Goal: Task Accomplishment & Management: Use online tool/utility

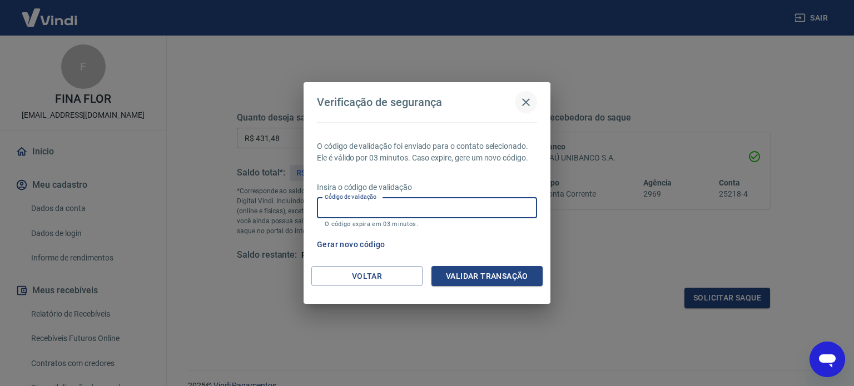
click at [527, 100] on icon "button" at bounding box center [525, 102] width 13 height 13
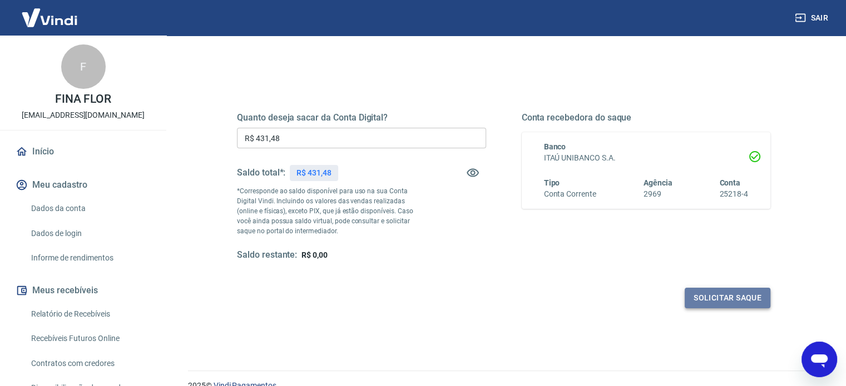
click at [755, 297] on button "Solicitar saque" at bounding box center [727, 298] width 86 height 21
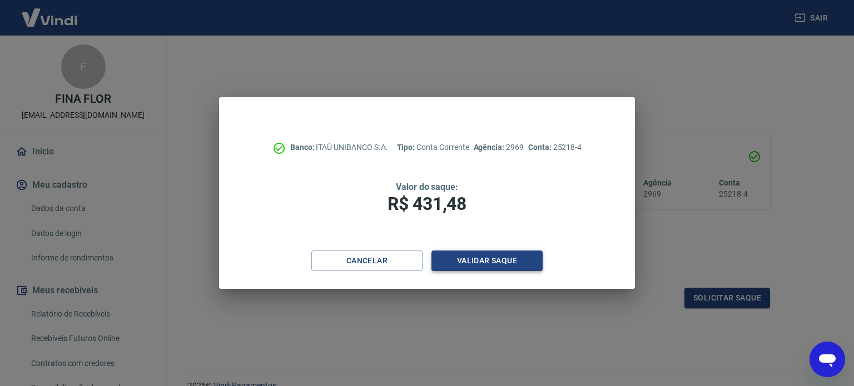
click at [510, 256] on button "Validar saque" at bounding box center [486, 261] width 111 height 21
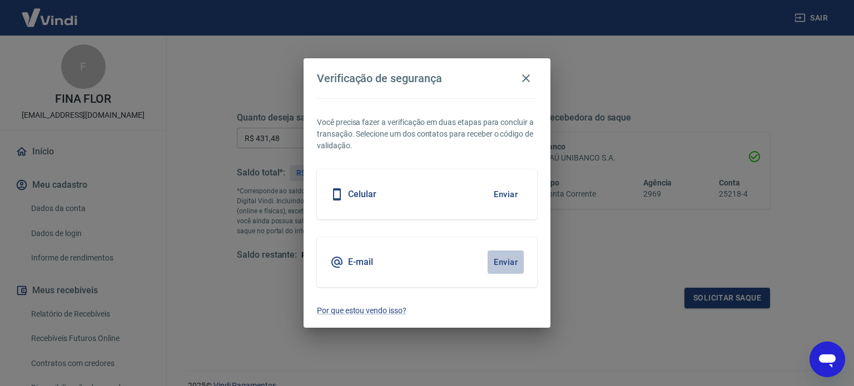
click at [503, 265] on button "Enviar" at bounding box center [506, 262] width 36 height 23
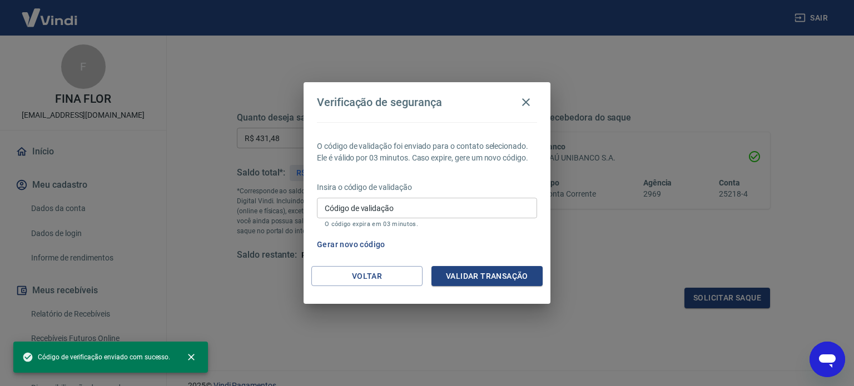
click at [484, 200] on input "Código de validação" at bounding box center [427, 208] width 220 height 21
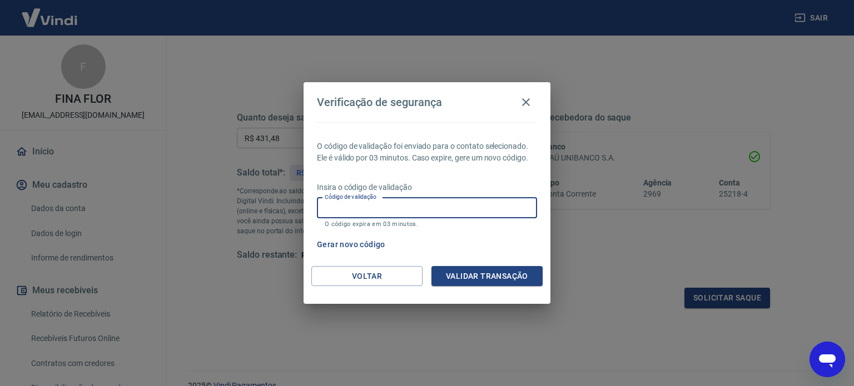
paste input "158871"
type input "158871"
click at [470, 281] on button "Validar transação" at bounding box center [486, 276] width 111 height 21
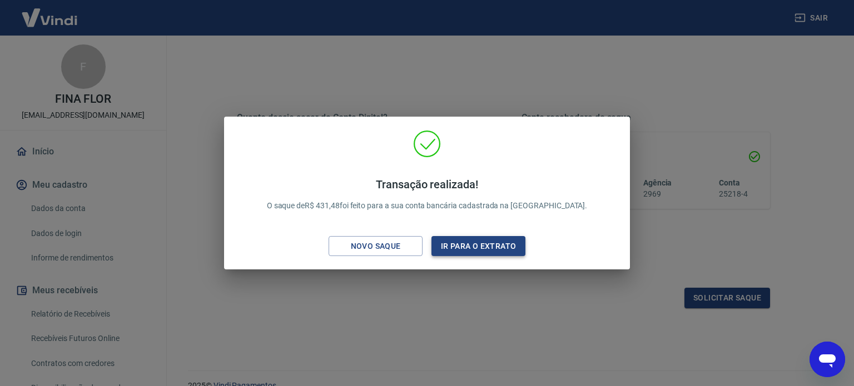
click at [463, 244] on button "Ir para o extrato" at bounding box center [478, 246] width 94 height 21
